Goal: Information Seeking & Learning: Learn about a topic

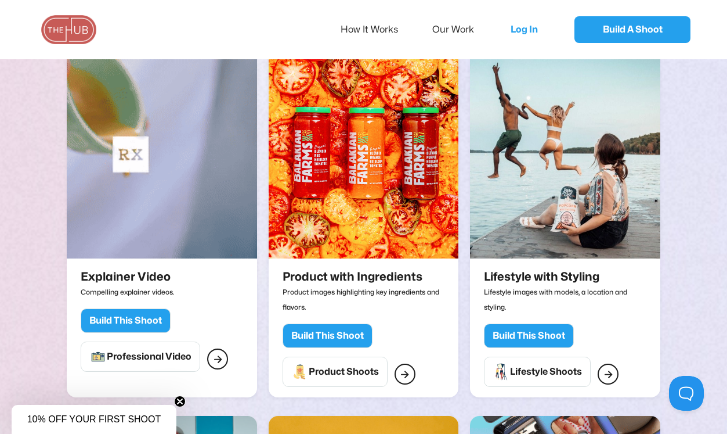
scroll to position [1348, 0]
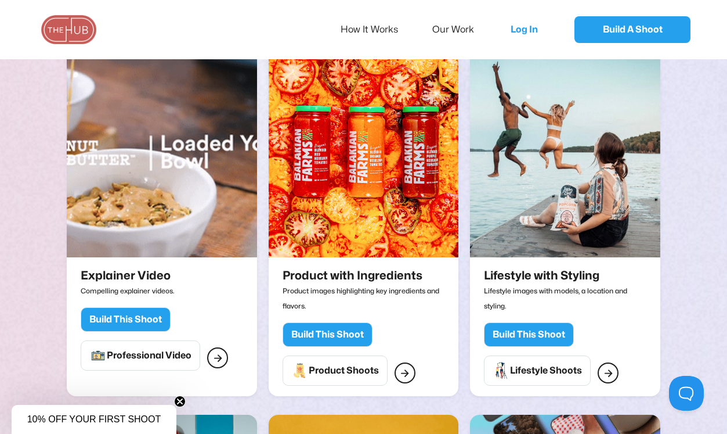
click at [606, 184] on img at bounding box center [565, 152] width 190 height 209
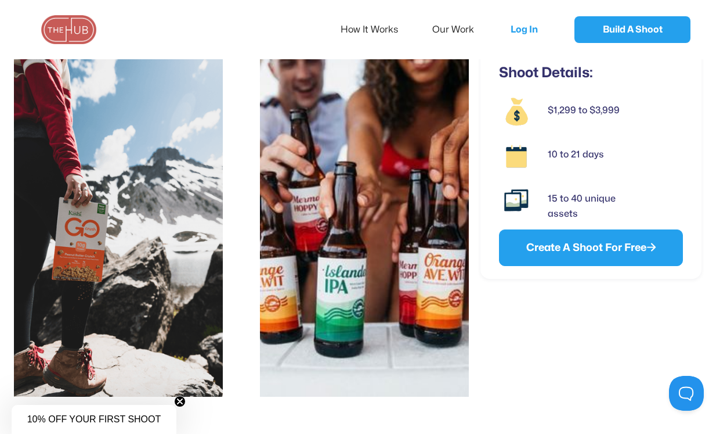
scroll to position [278, 0]
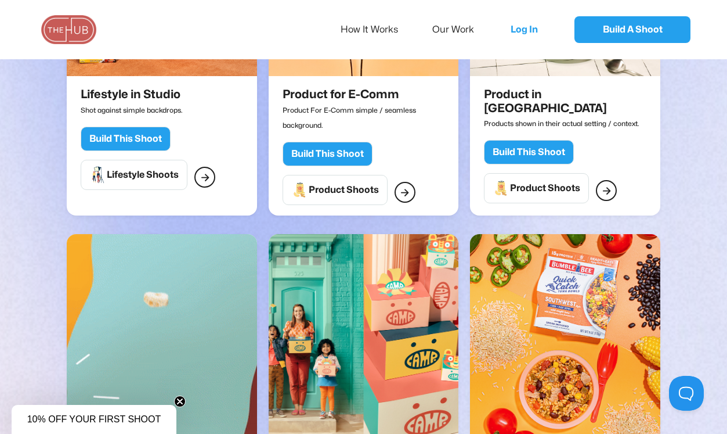
scroll to position [9, 0]
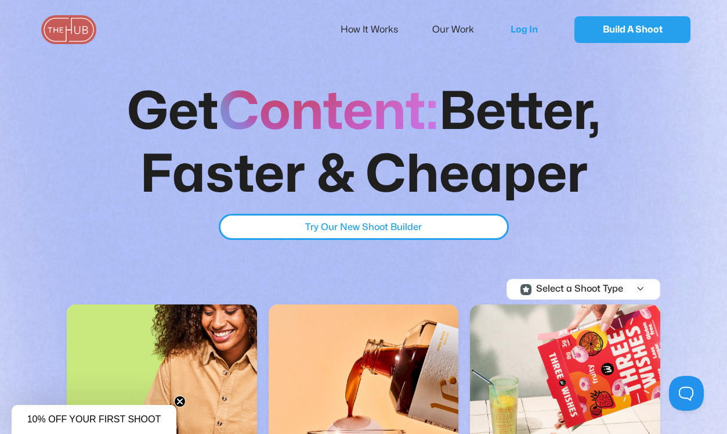
click at [565, 284] on div "Select a Shoot Type" at bounding box center [579, 289] width 87 height 10
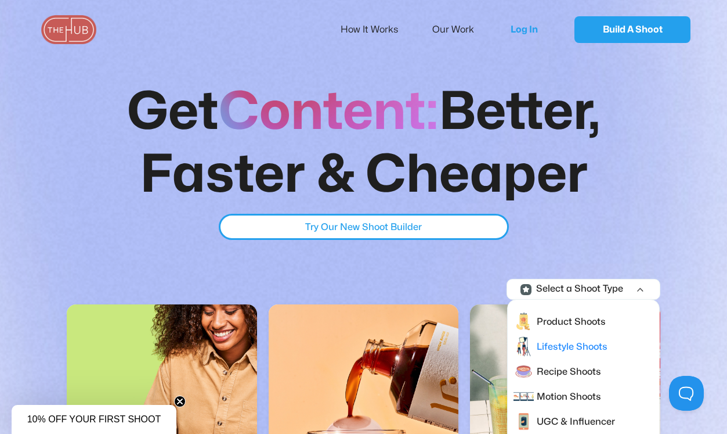
click at [562, 342] on div "Lifestyle Shoots" at bounding box center [572, 346] width 71 height 15
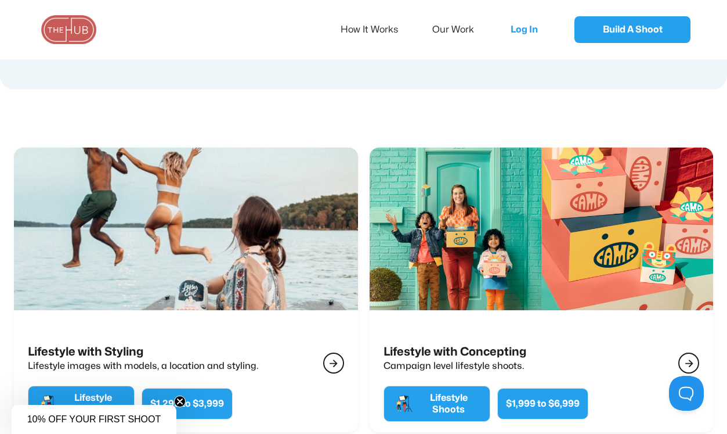
scroll to position [176, 0]
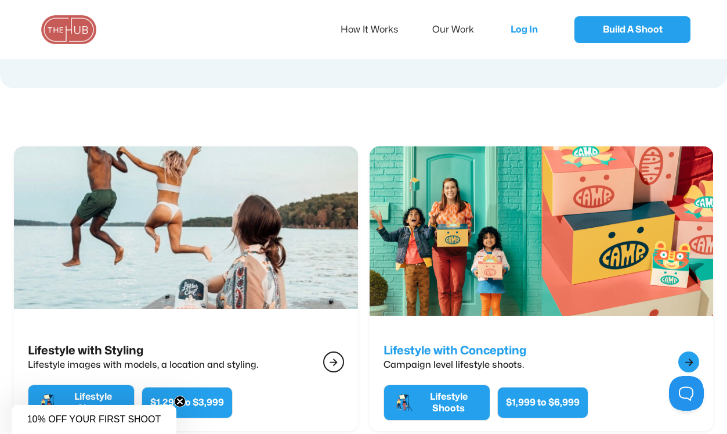
click at [483, 264] on img at bounding box center [541, 239] width 378 height 204
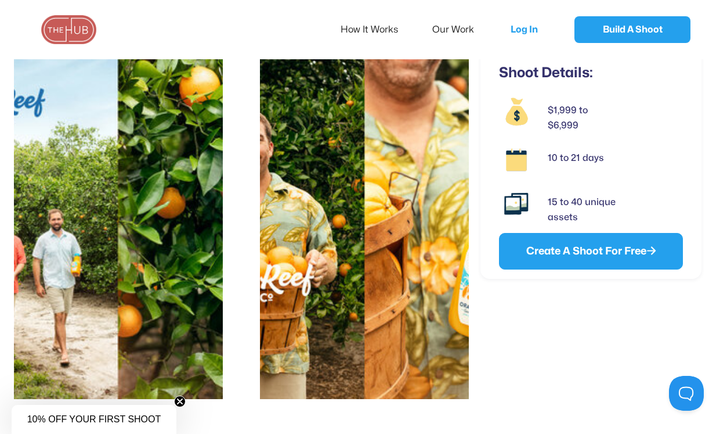
scroll to position [1813, 0]
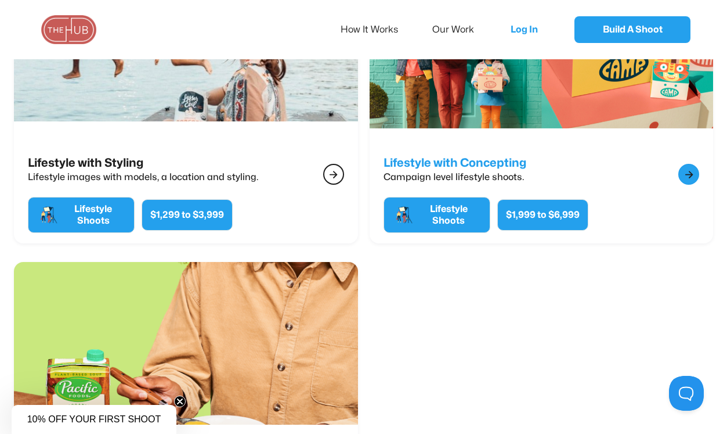
scroll to position [607, 0]
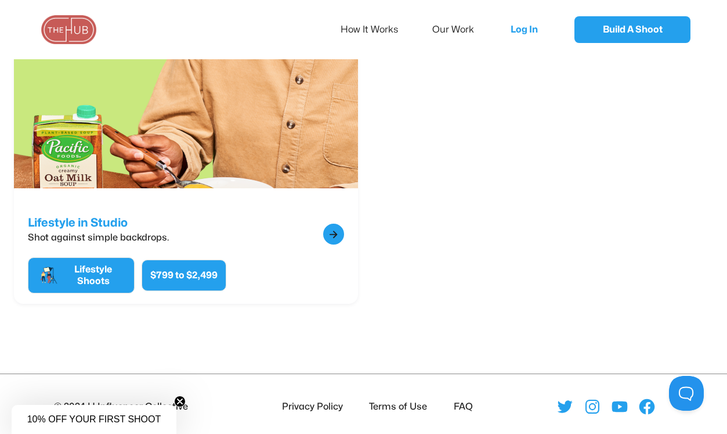
click at [244, 92] on img at bounding box center [186, 111] width 378 height 204
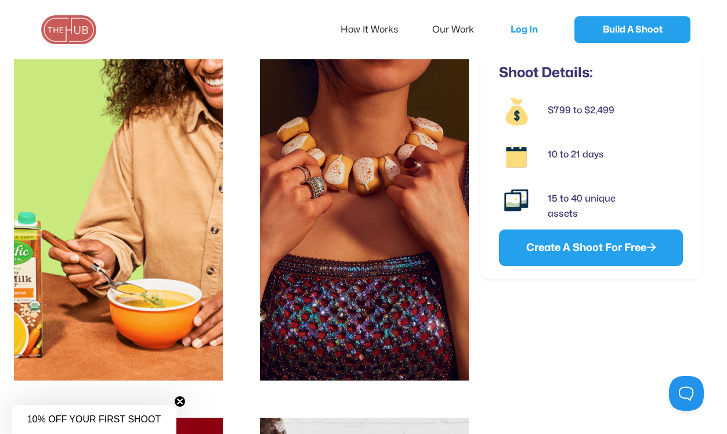
scroll to position [290, 0]
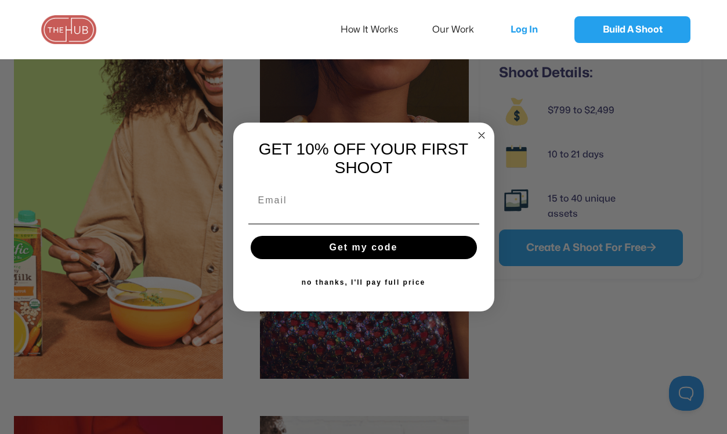
click at [485, 132] on circle "Close dialog" at bounding box center [481, 135] width 13 height 13
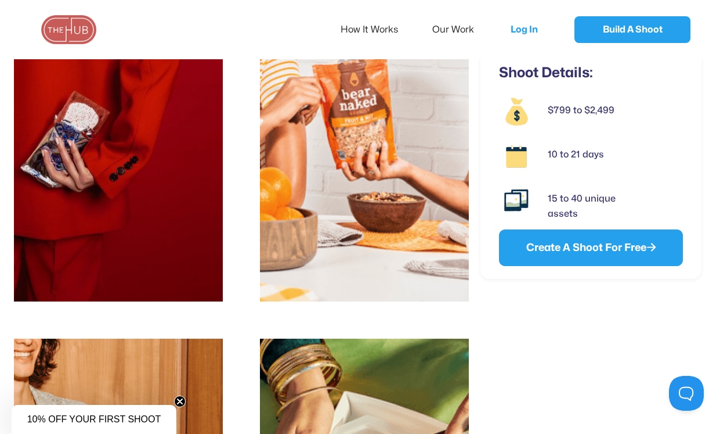
scroll to position [684, 0]
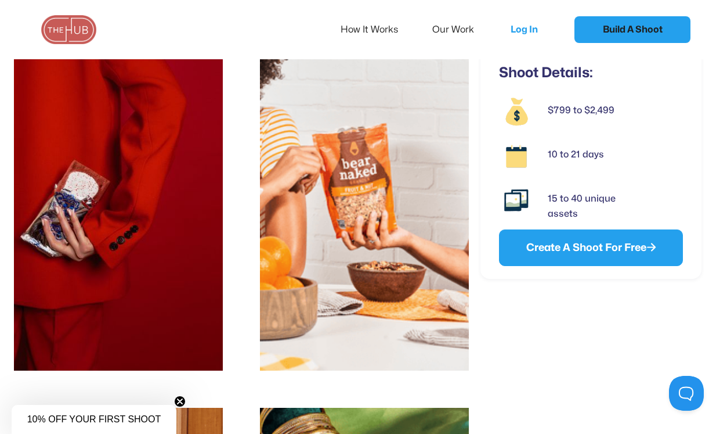
drag, startPoint x: 420, startPoint y: 163, endPoint x: 611, endPoint y: 32, distance: 231.7
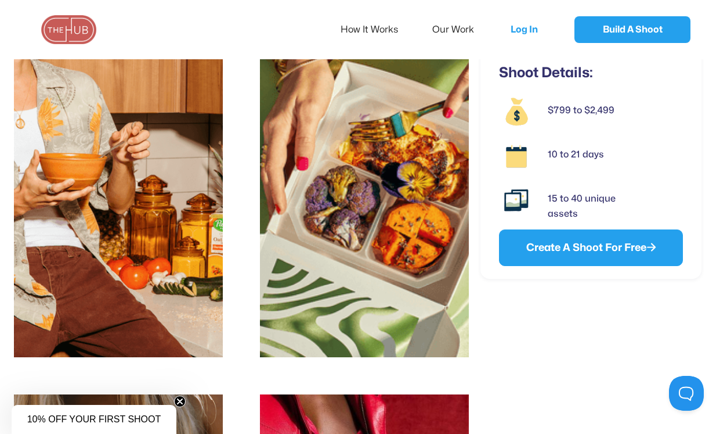
drag, startPoint x: 118, startPoint y: 208, endPoint x: 555, endPoint y: 3, distance: 482.2
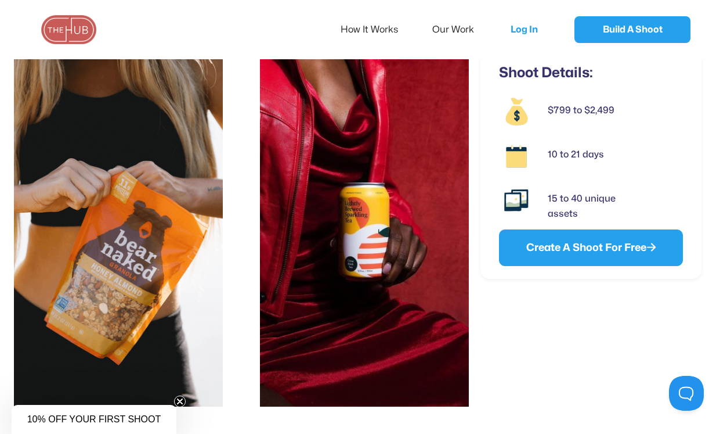
scroll to position [1594, 0]
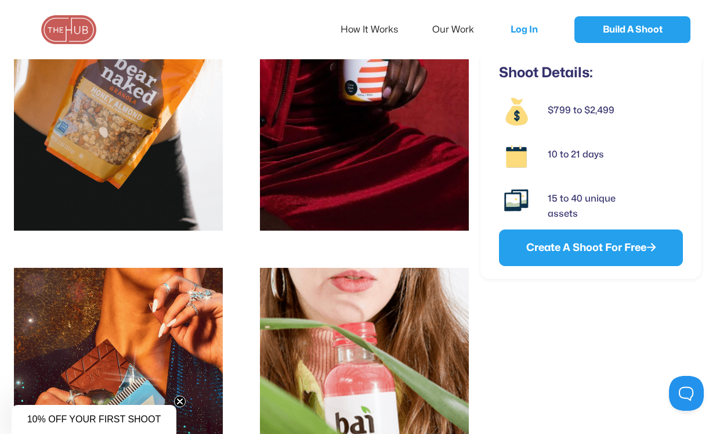
drag, startPoint x: 141, startPoint y: 163, endPoint x: 673, endPoint y: 5, distance: 554.8
click at [0, 0] on body "How It Works Our Work Log In Build A Shoot Shoot Details: $799 to $2,499 10 to …" at bounding box center [363, 180] width 727 height 3432
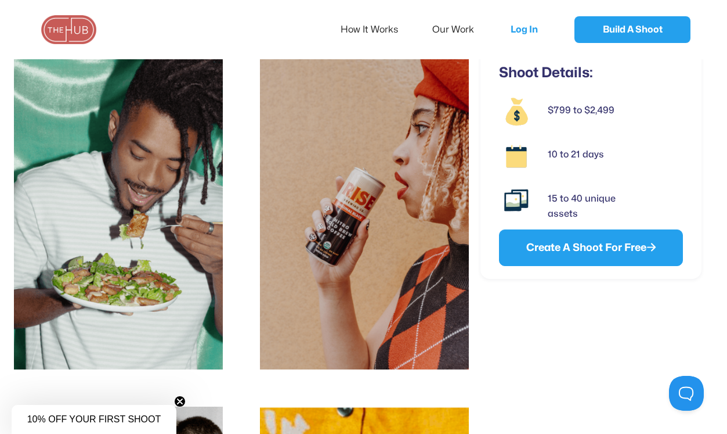
scroll to position [2225, 0]
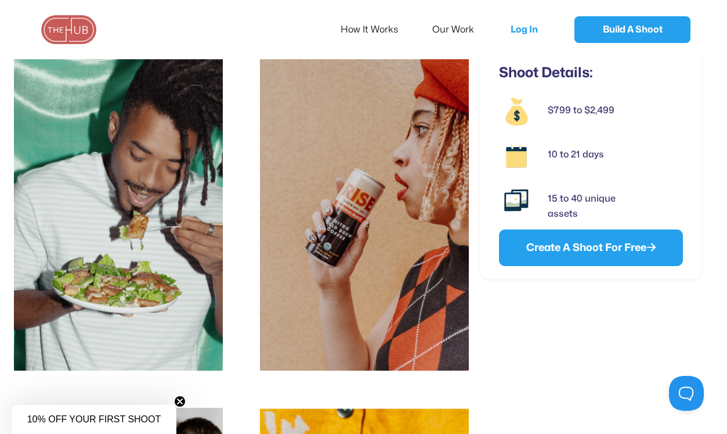
drag, startPoint x: 404, startPoint y: 160, endPoint x: 551, endPoint y: 10, distance: 210.1
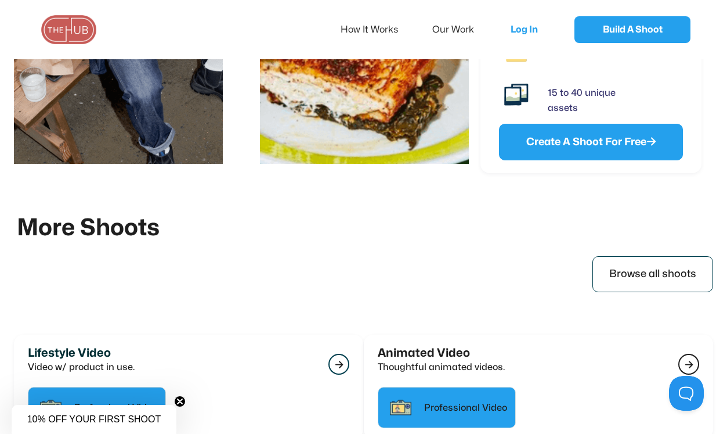
scroll to position [2820, 0]
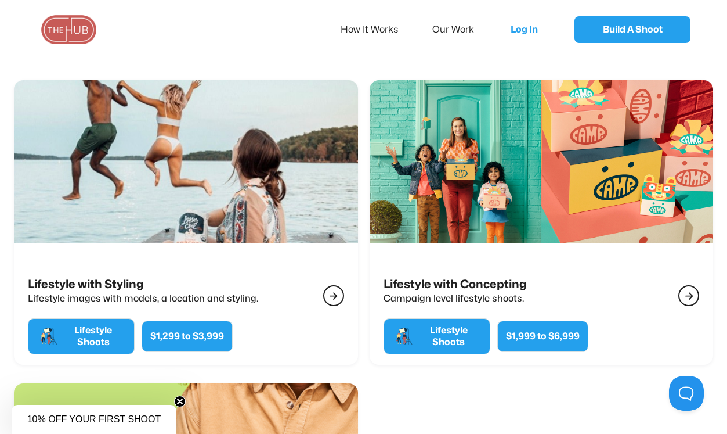
scroll to position [178, 0]
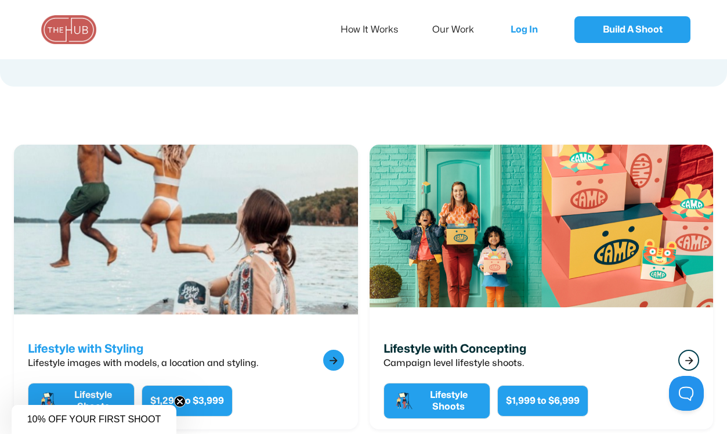
click at [193, 221] on img at bounding box center [186, 237] width 378 height 204
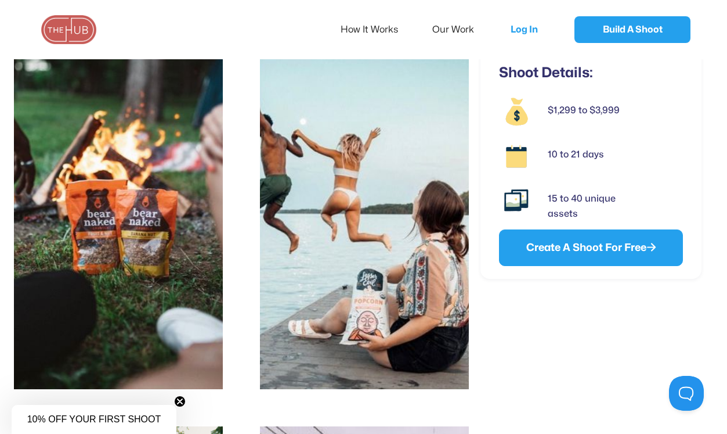
scroll to position [655, 0]
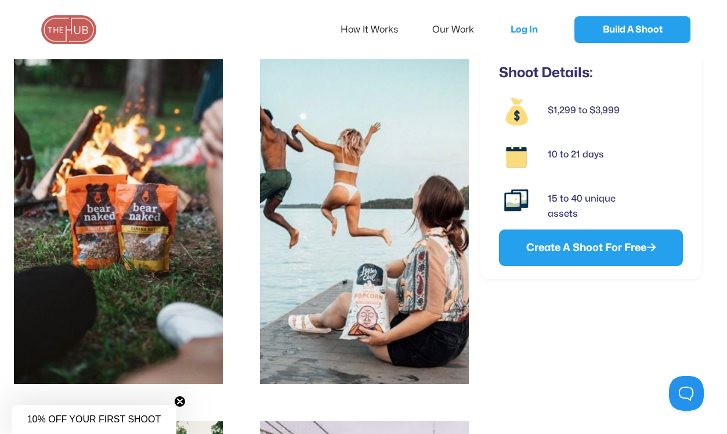
drag, startPoint x: 160, startPoint y: 172, endPoint x: 619, endPoint y: 2, distance: 489.6
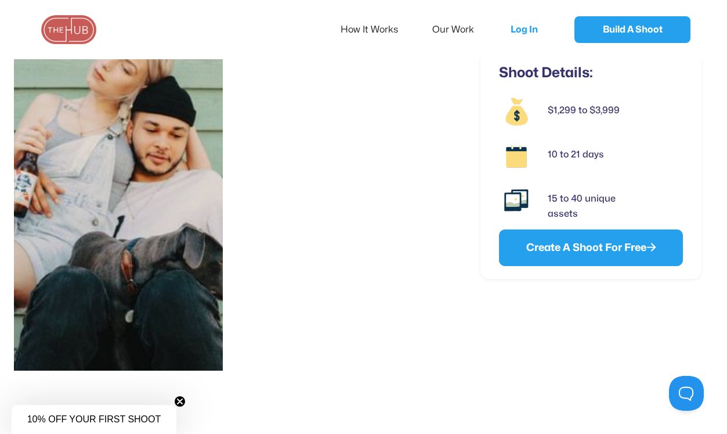
scroll to position [2861, 0]
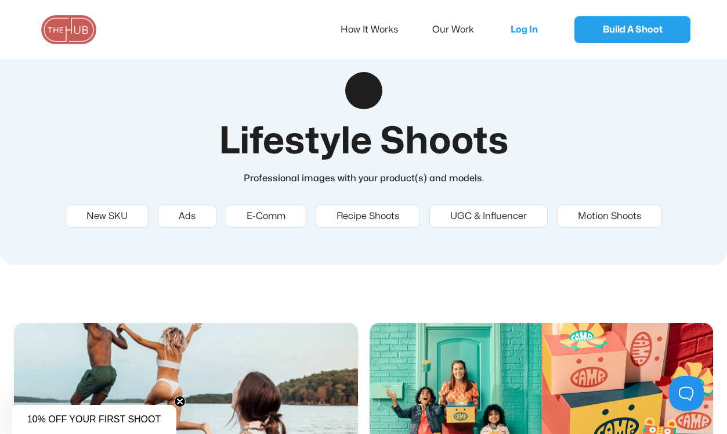
click at [75, 18] on img at bounding box center [69, 29] width 58 height 29
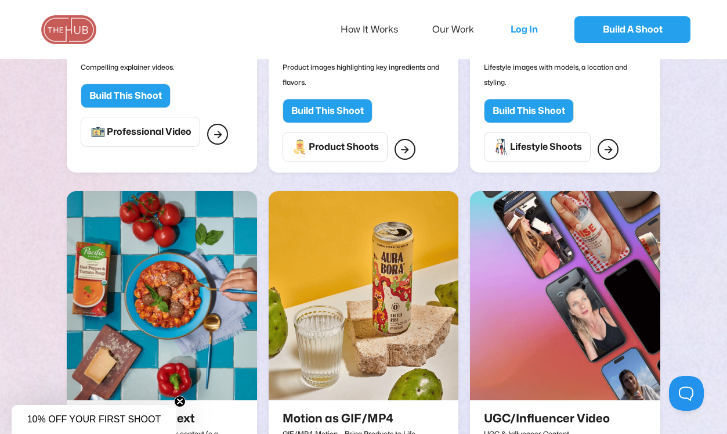
scroll to position [1572, 0]
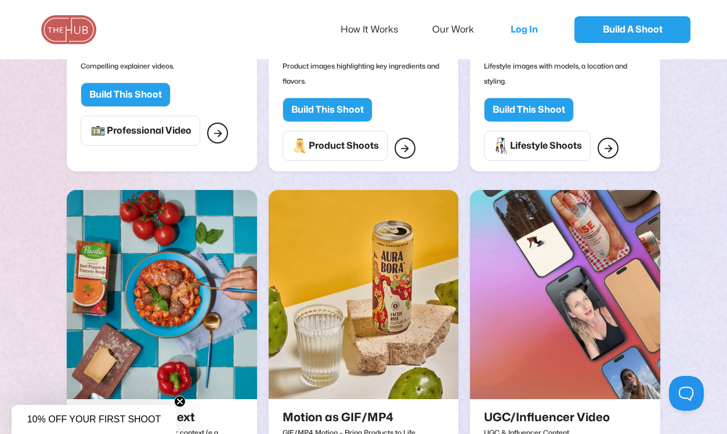
click at [618, 293] on img at bounding box center [565, 294] width 190 height 209
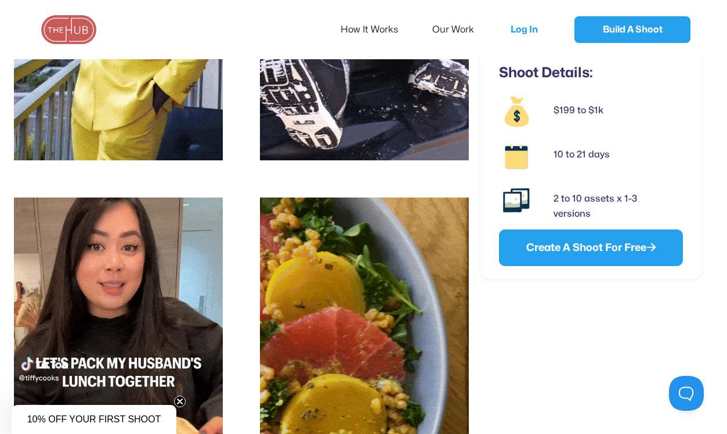
scroll to position [882, 0]
